Goal: Information Seeking & Learning: Learn about a topic

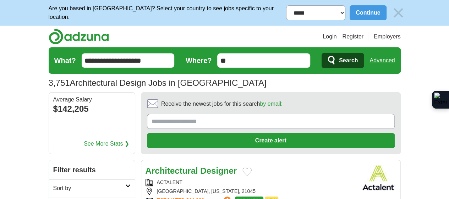
click at [335, 59] on icon "submit" at bounding box center [331, 60] width 7 height 9
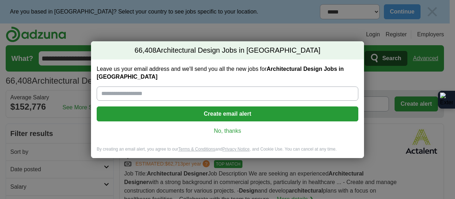
click at [239, 130] on link "No, thanks" at bounding box center [227, 131] width 250 height 8
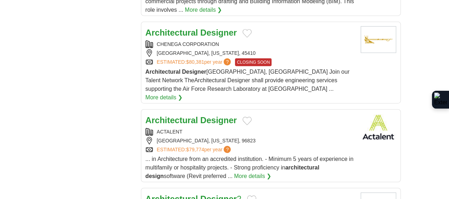
scroll to position [888, 0]
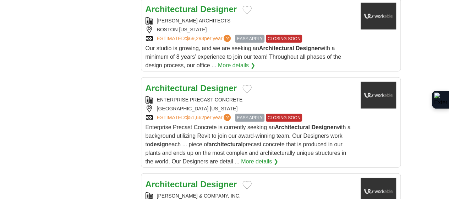
scroll to position [888, 0]
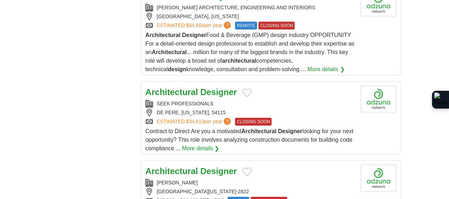
scroll to position [995, 0]
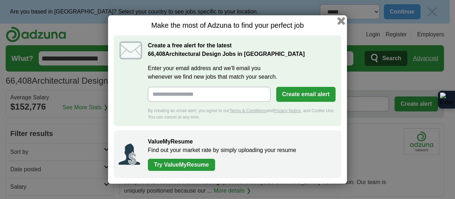
click at [340, 23] on button "button" at bounding box center [341, 21] width 8 height 8
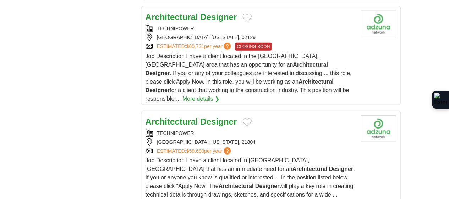
scroll to position [888, 0]
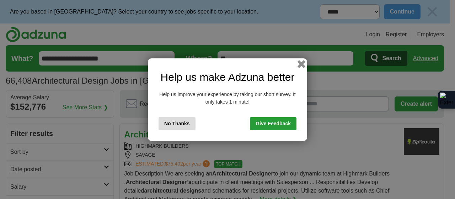
click at [299, 66] on button "button" at bounding box center [301, 64] width 8 height 8
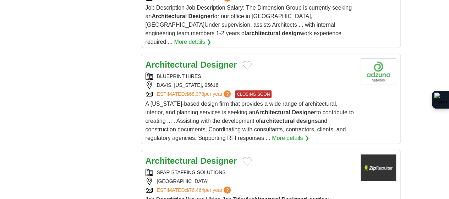
scroll to position [1030, 0]
